Goal: Task Accomplishment & Management: Manage account settings

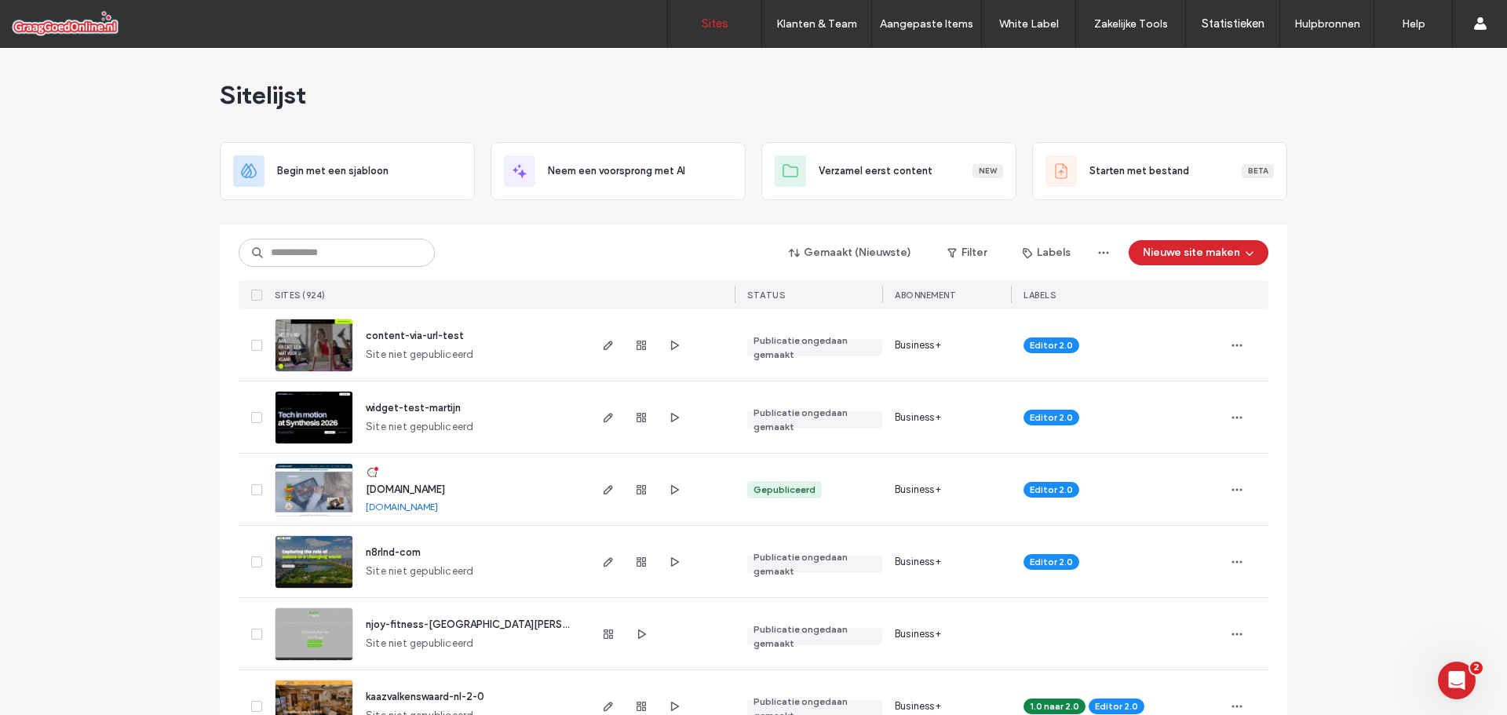
click at [399, 491] on span "[DOMAIN_NAME]" at bounding box center [405, 489] width 79 height 12
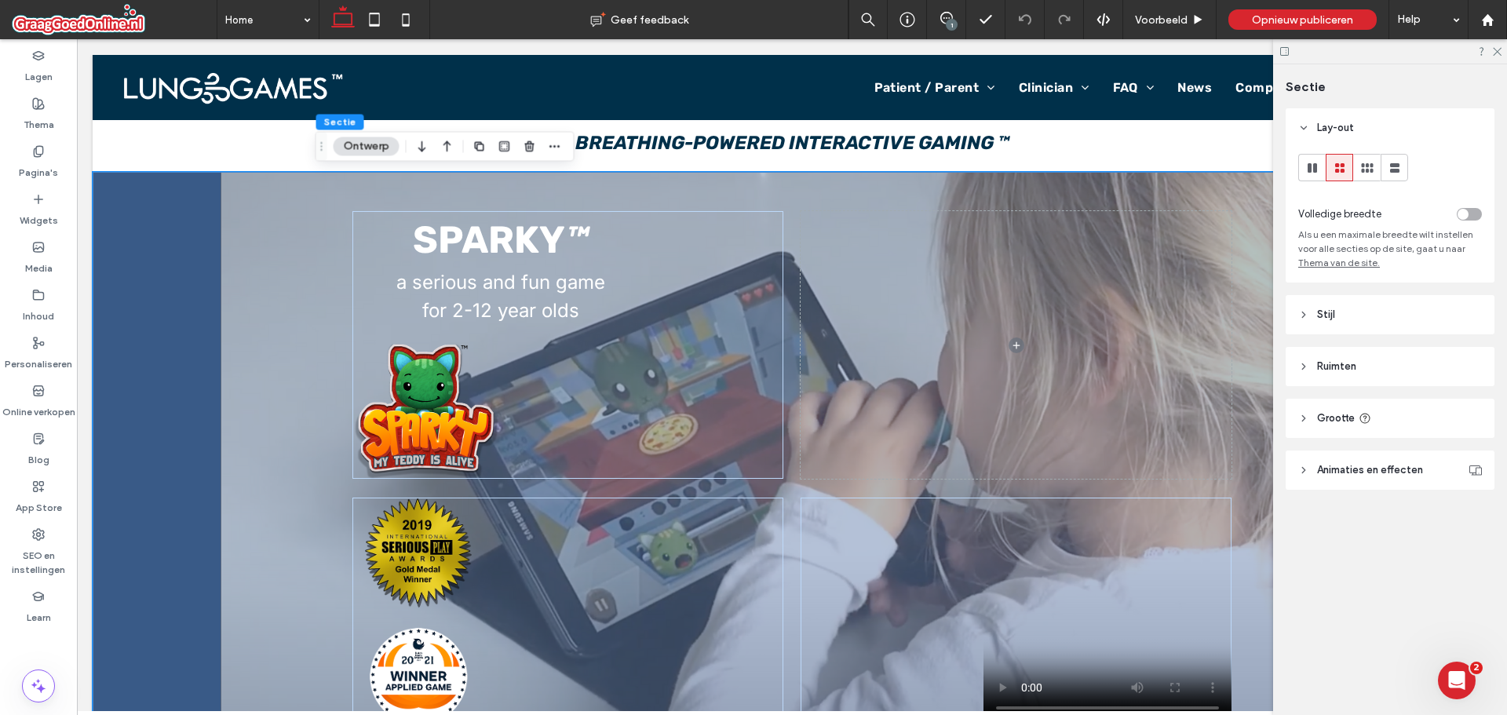
click at [1345, 420] on span "Grootte" at bounding box center [1336, 418] width 38 height 16
click at [1348, 513] on span "Animaties en effecten" at bounding box center [1370, 517] width 106 height 16
click at [1323, 309] on span "Stijl" at bounding box center [1326, 315] width 18 height 16
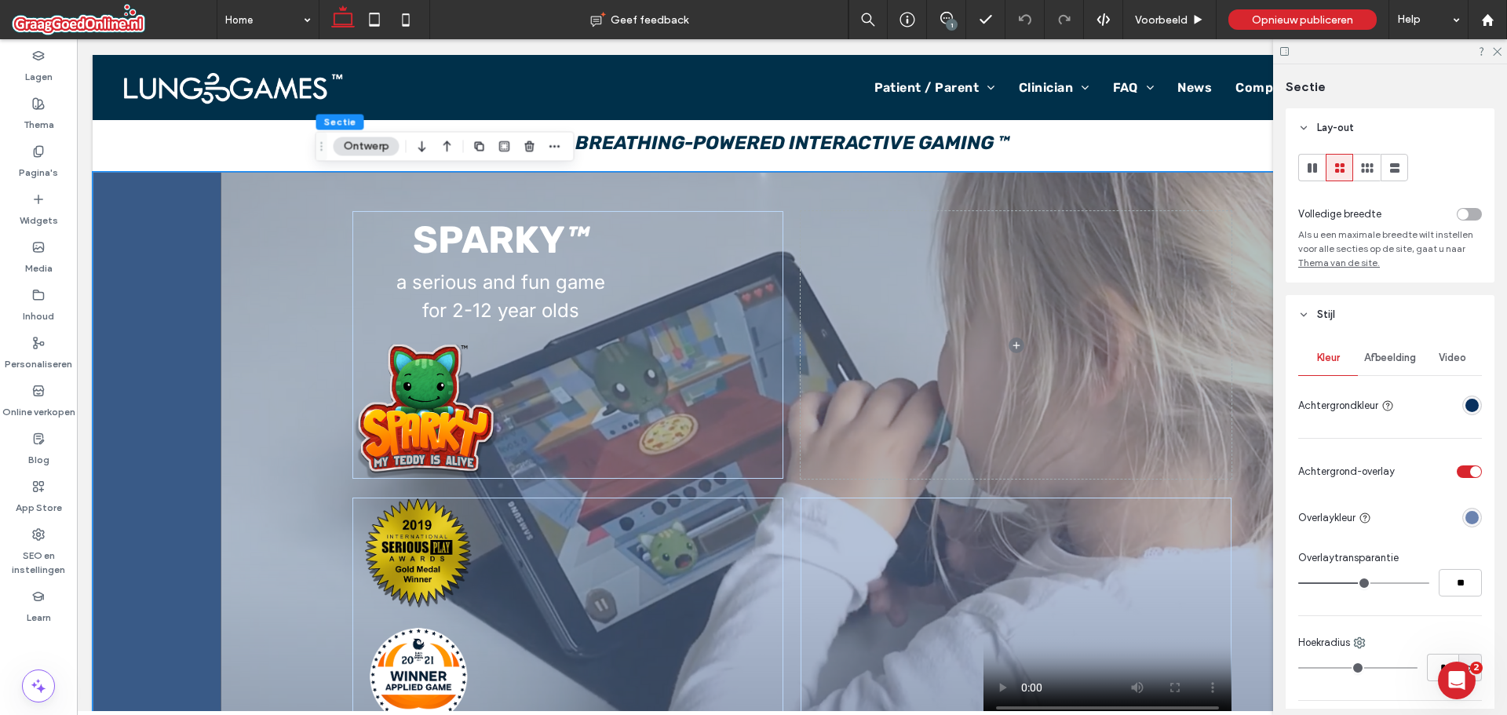
click at [1392, 353] on span "Afbeelding" at bounding box center [1390, 358] width 52 height 13
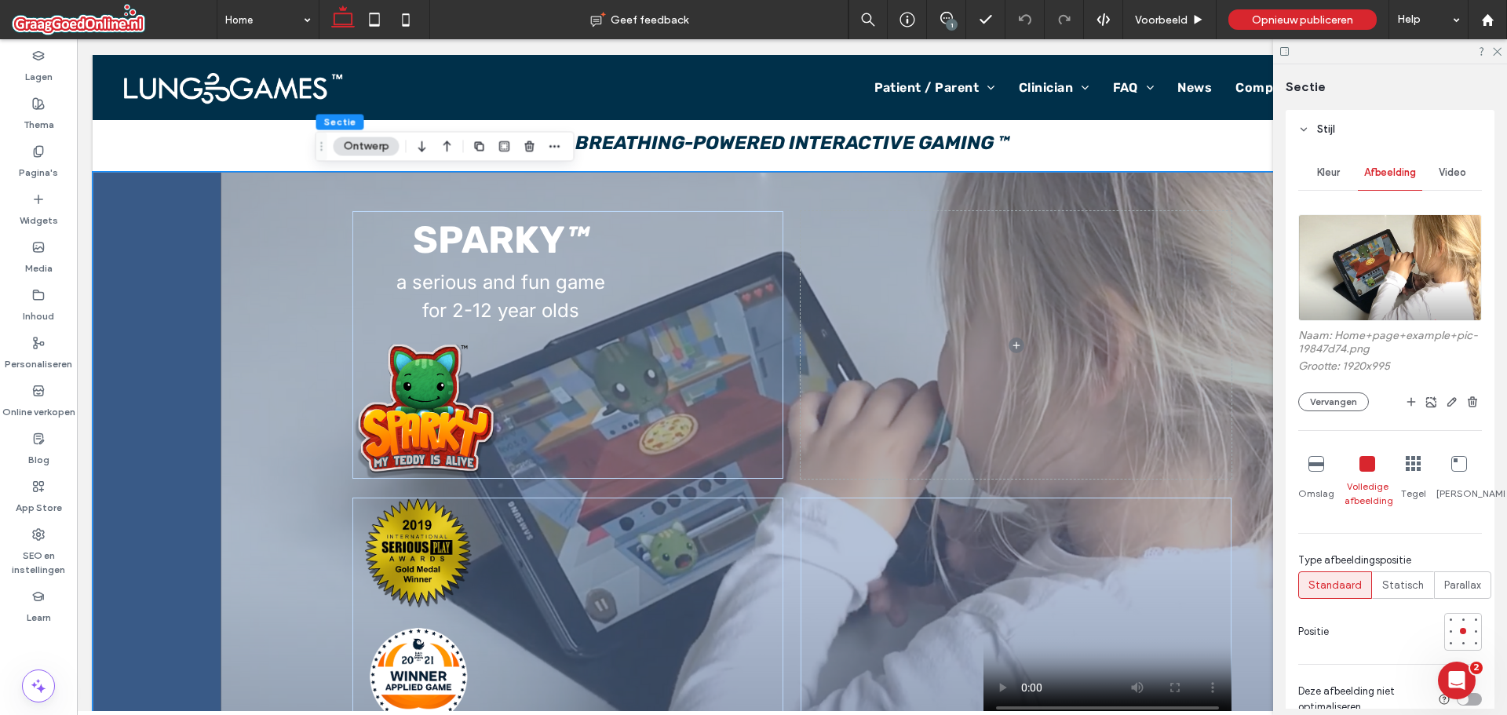
scroll to position [235, 0]
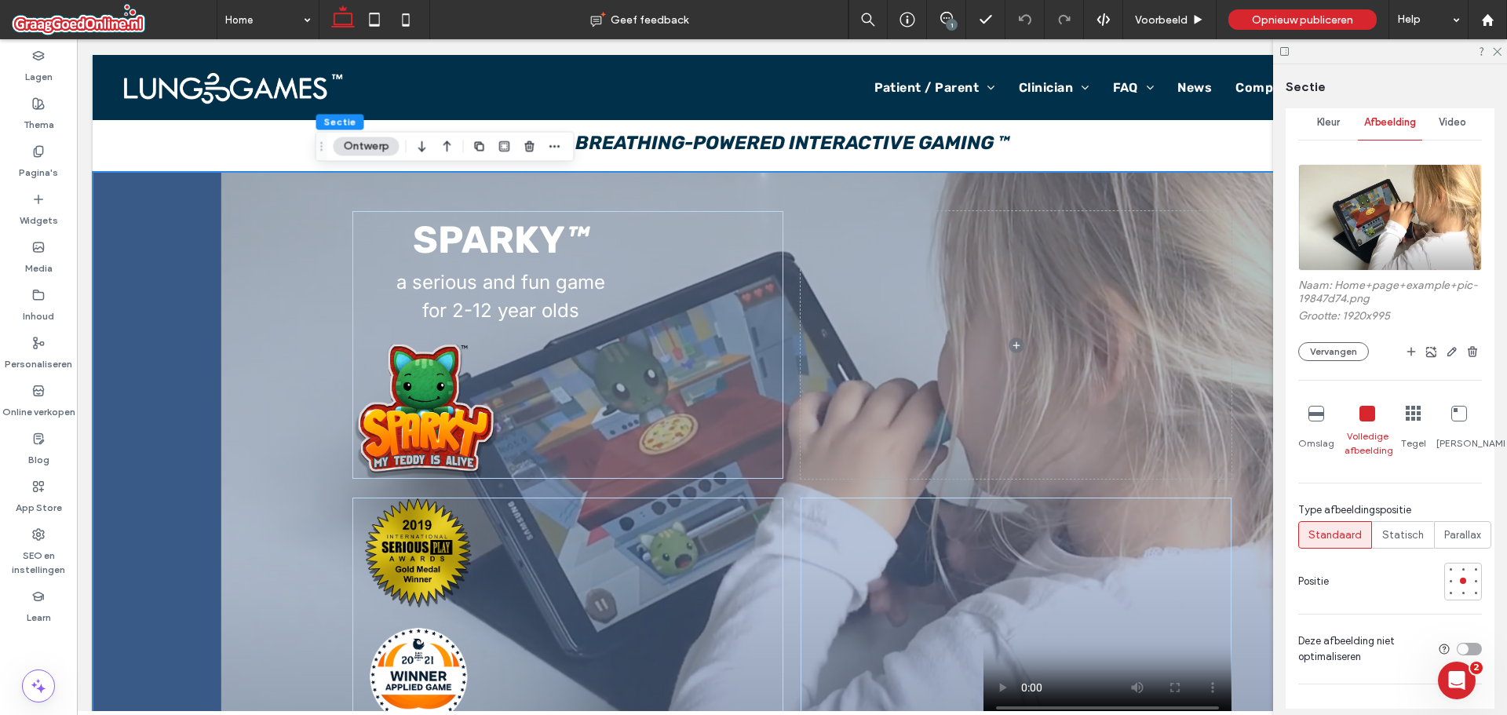
click at [1316, 421] on icon at bounding box center [1316, 414] width 16 height 16
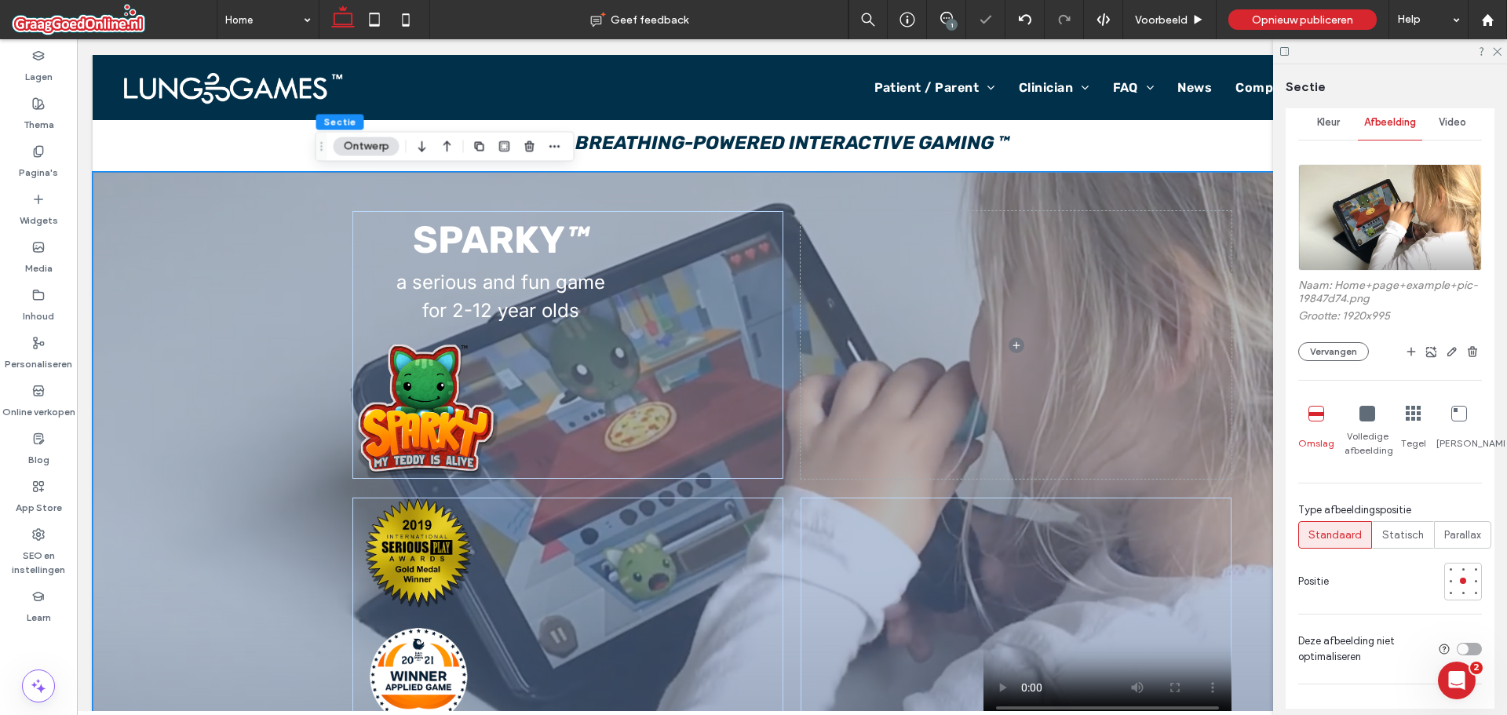
click at [1356, 437] on div "Volledige afbeelding" at bounding box center [1368, 432] width 46 height 64
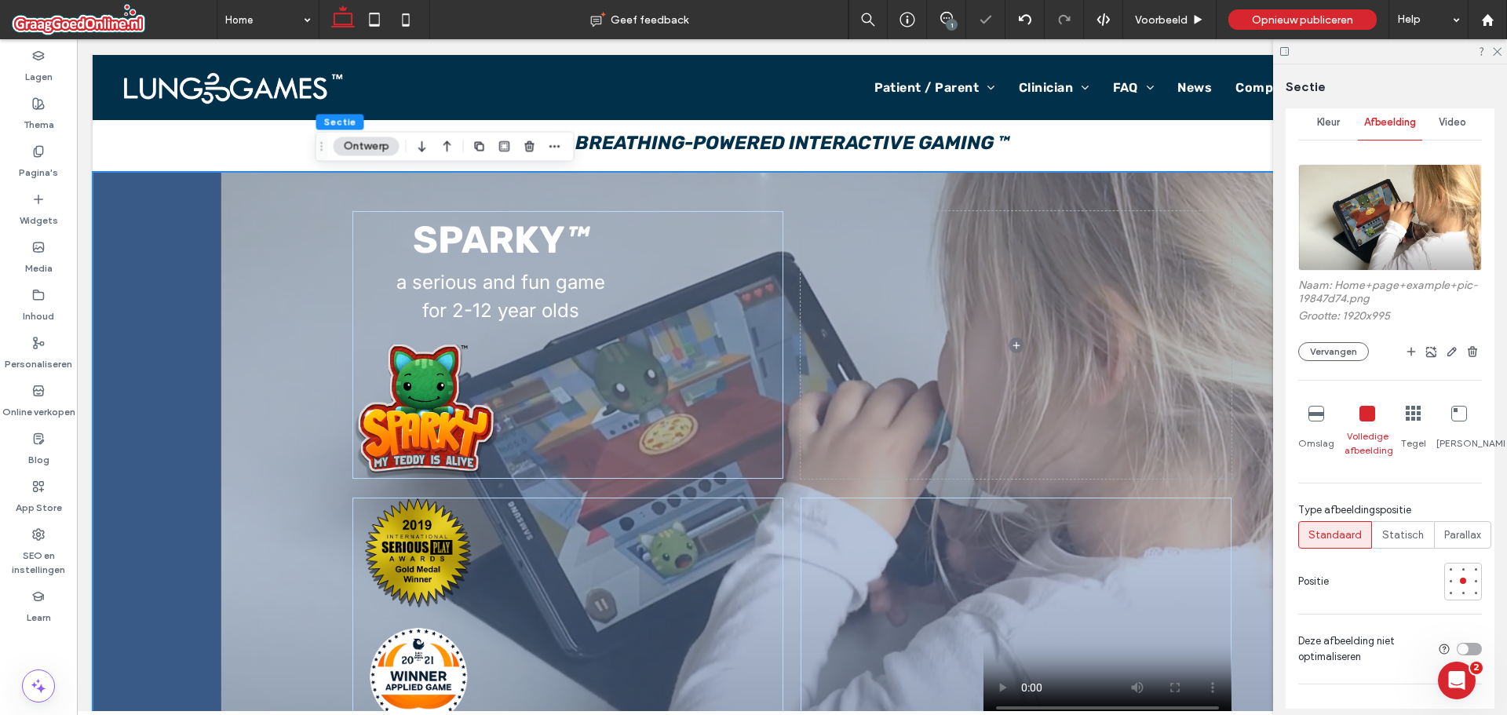
click at [1325, 434] on div "Omslag" at bounding box center [1316, 432] width 36 height 64
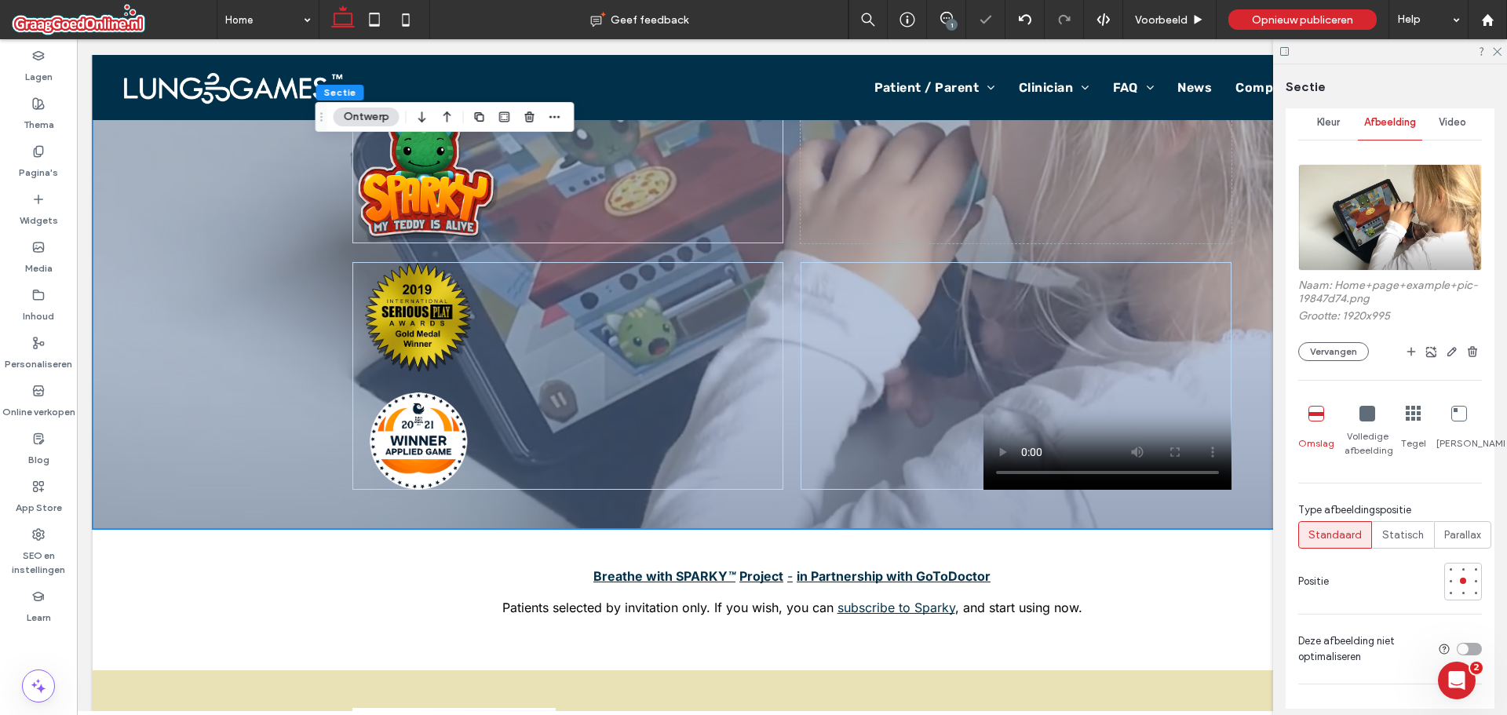
click at [1366, 421] on icon at bounding box center [1367, 414] width 16 height 16
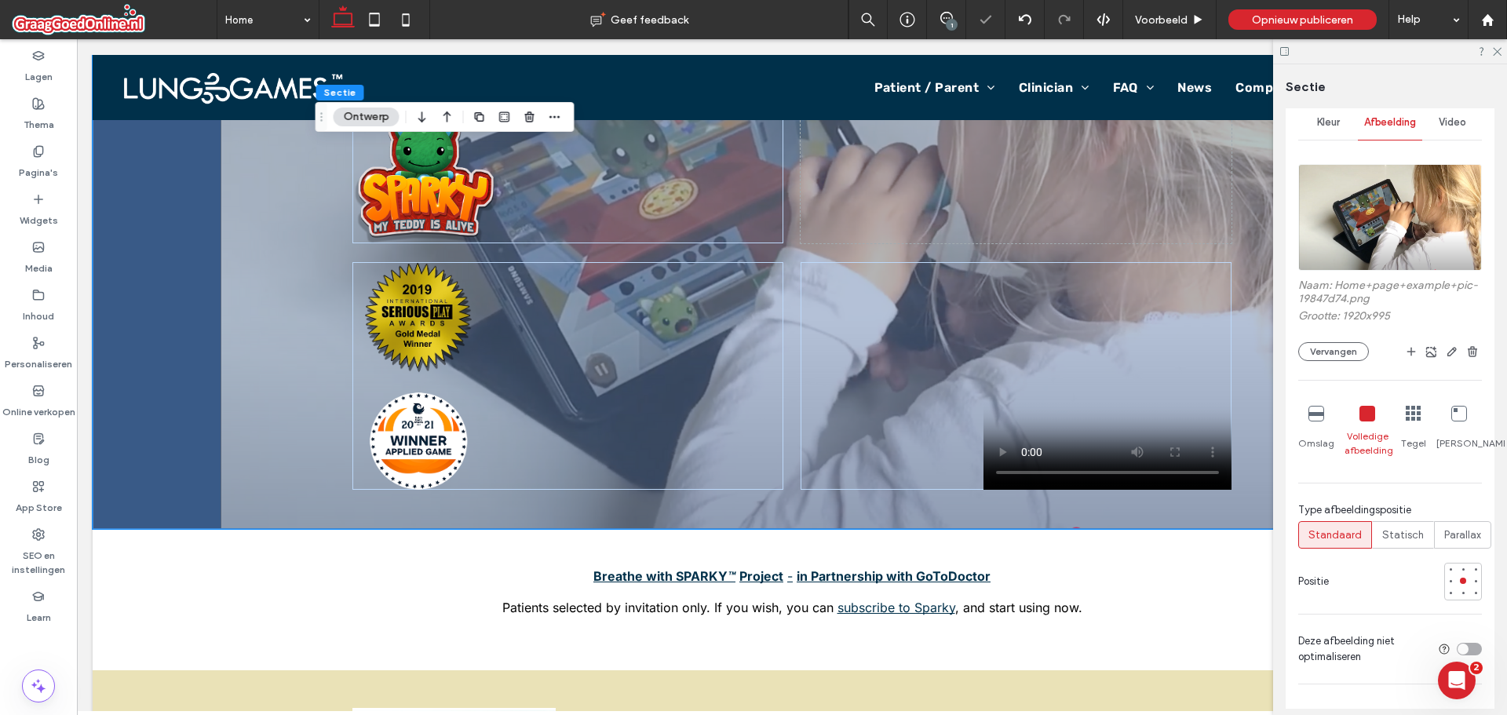
click at [1491, 51] on div at bounding box center [1390, 51] width 234 height 24
click at [1494, 50] on icon at bounding box center [1496, 51] width 10 height 10
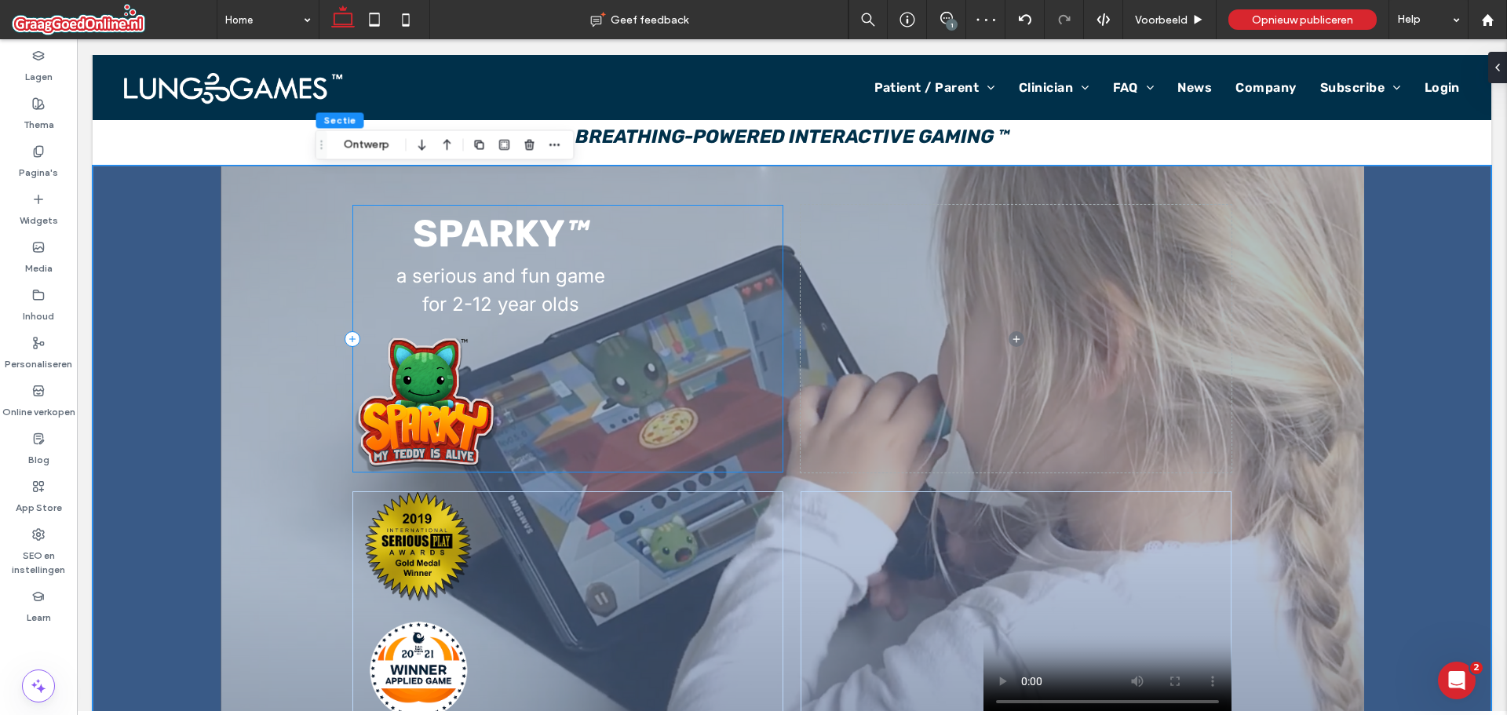
scroll to position [0, 0]
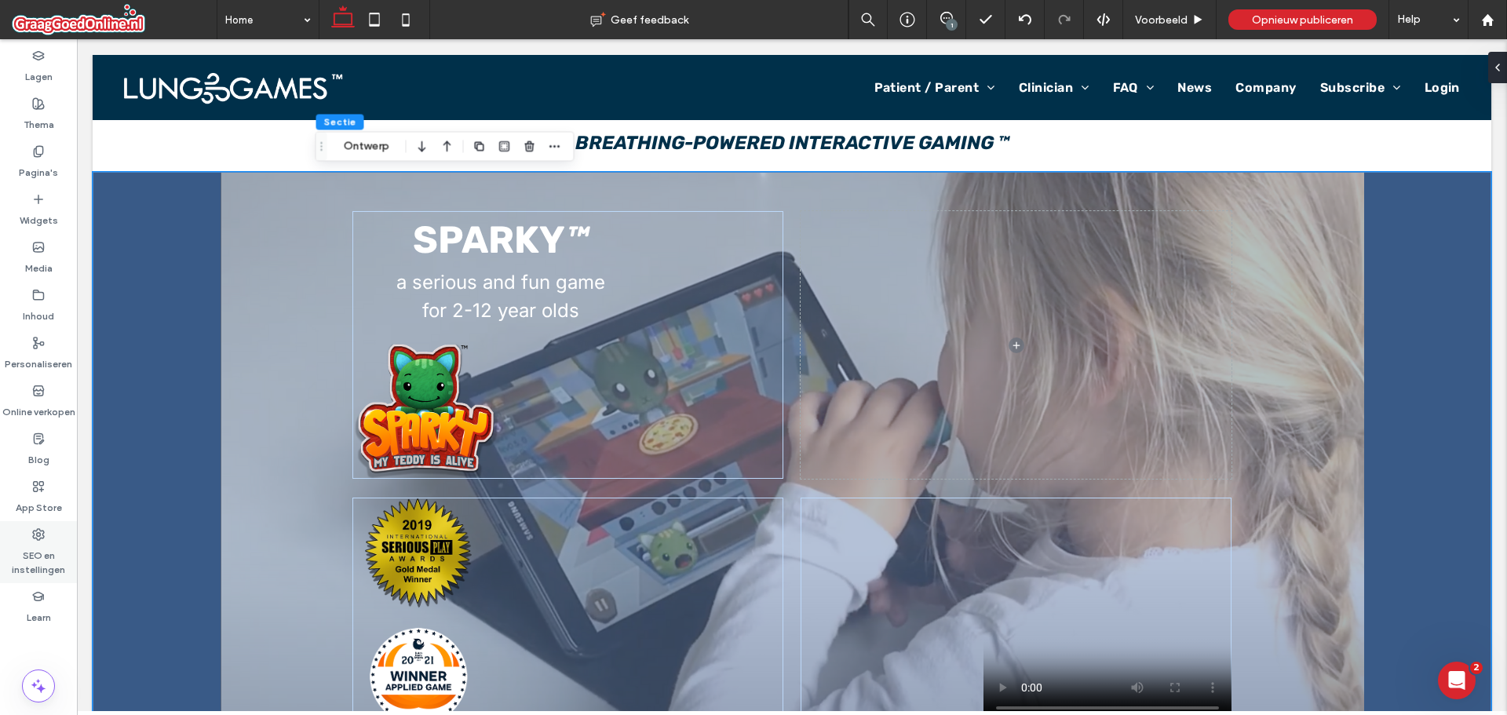
click at [27, 571] on label "SEO en instellingen" at bounding box center [38, 559] width 77 height 36
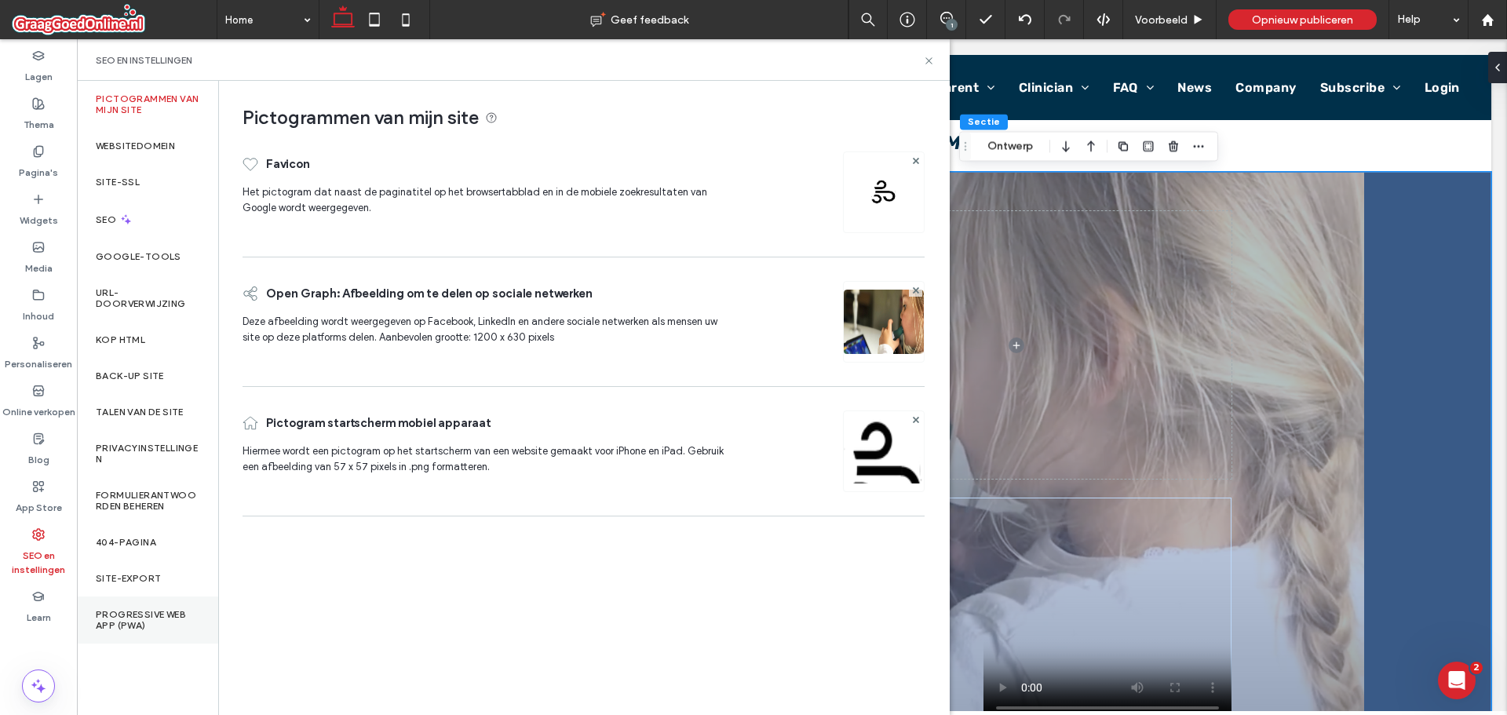
click at [143, 604] on div "Progressive Web App (PWA)" at bounding box center [147, 620] width 141 height 47
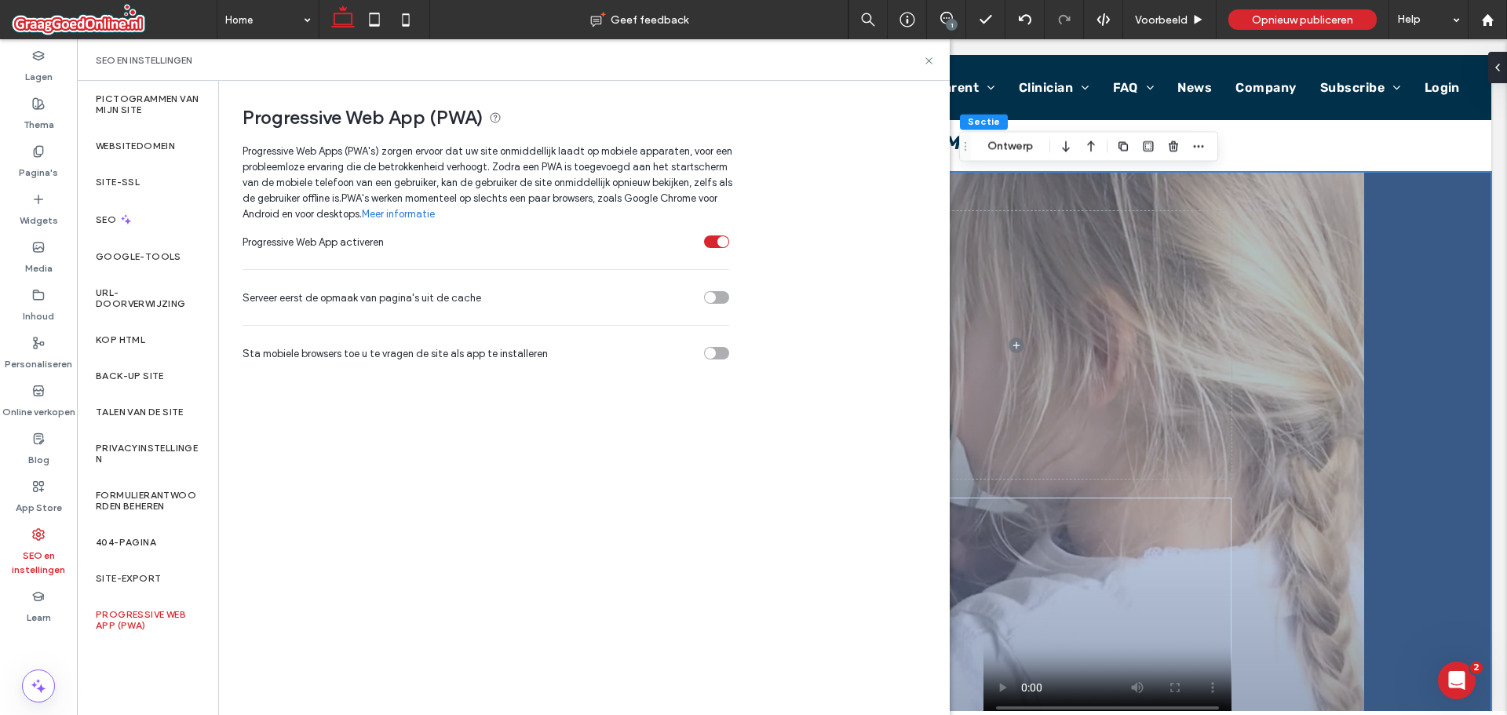
click at [499, 119] on icon at bounding box center [495, 117] width 13 height 13
click at [928, 64] on div "SEO en instellingen" at bounding box center [513, 60] width 873 height 42
click at [928, 59] on use at bounding box center [928, 60] width 6 height 6
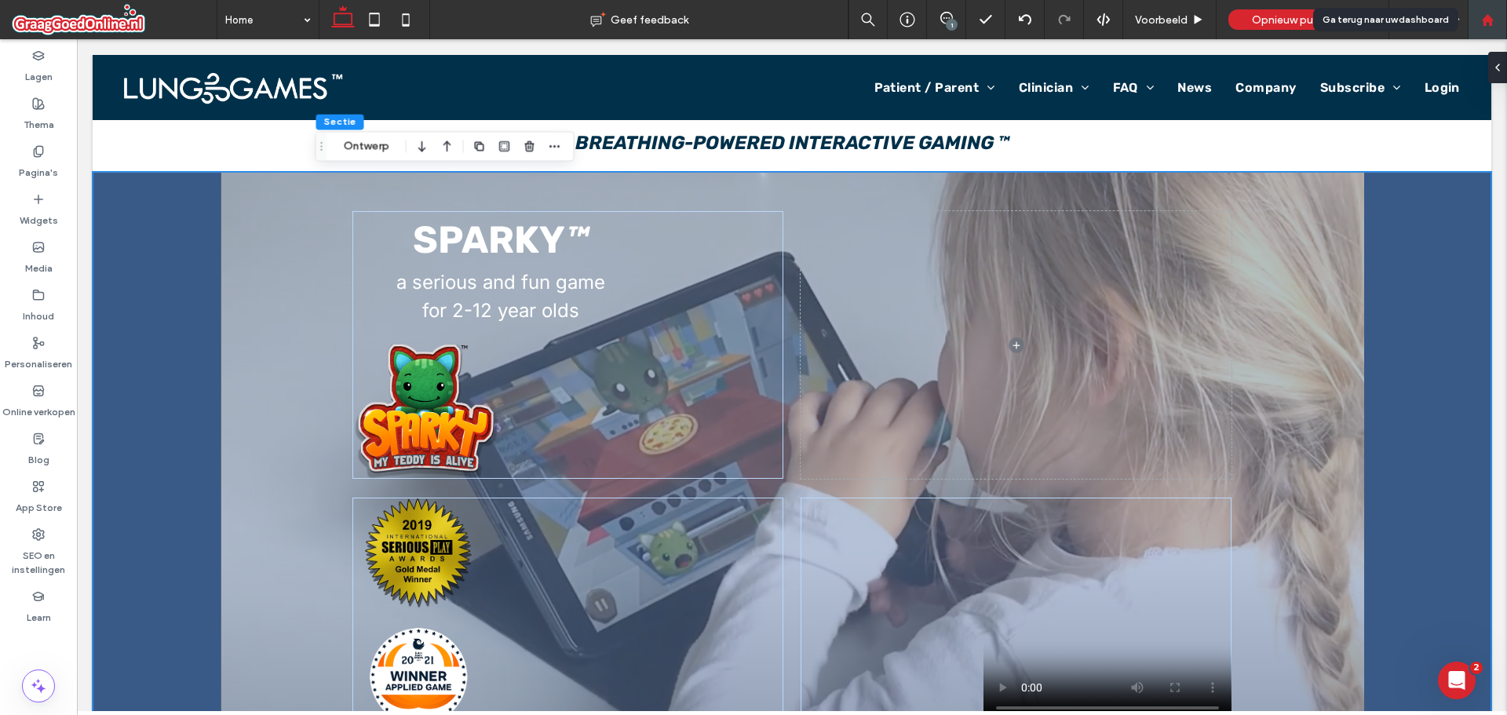
drag, startPoint x: 1491, startPoint y: 22, endPoint x: 1483, endPoint y: 32, distance: 12.9
click at [1491, 22] on use at bounding box center [1487, 19] width 12 height 12
